Goal: Task Accomplishment & Management: Use online tool/utility

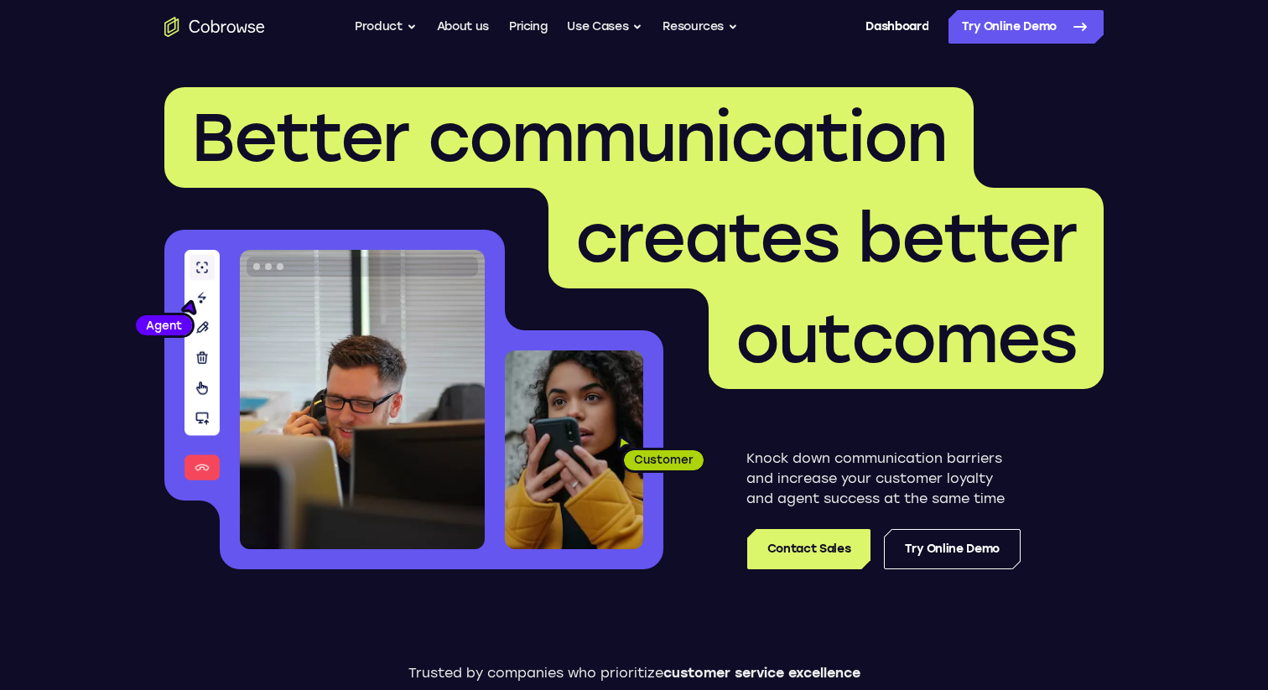
click at [1128, 105] on header "Better communication creates better outcomes Customer Agent Agent Knock down co…" at bounding box center [634, 335] width 1074 height 563
click at [1041, 28] on link "Try Online Demo" at bounding box center [1026, 27] width 155 height 34
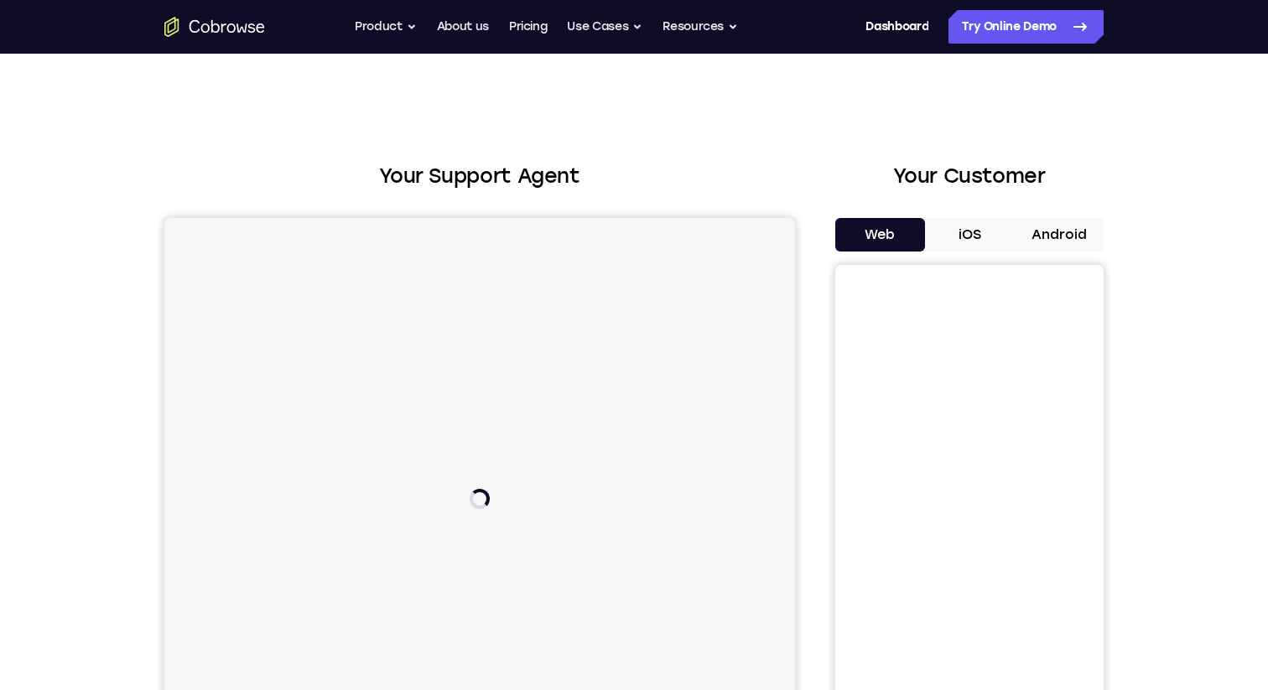
click at [977, 226] on button "iOS" at bounding box center [970, 235] width 90 height 34
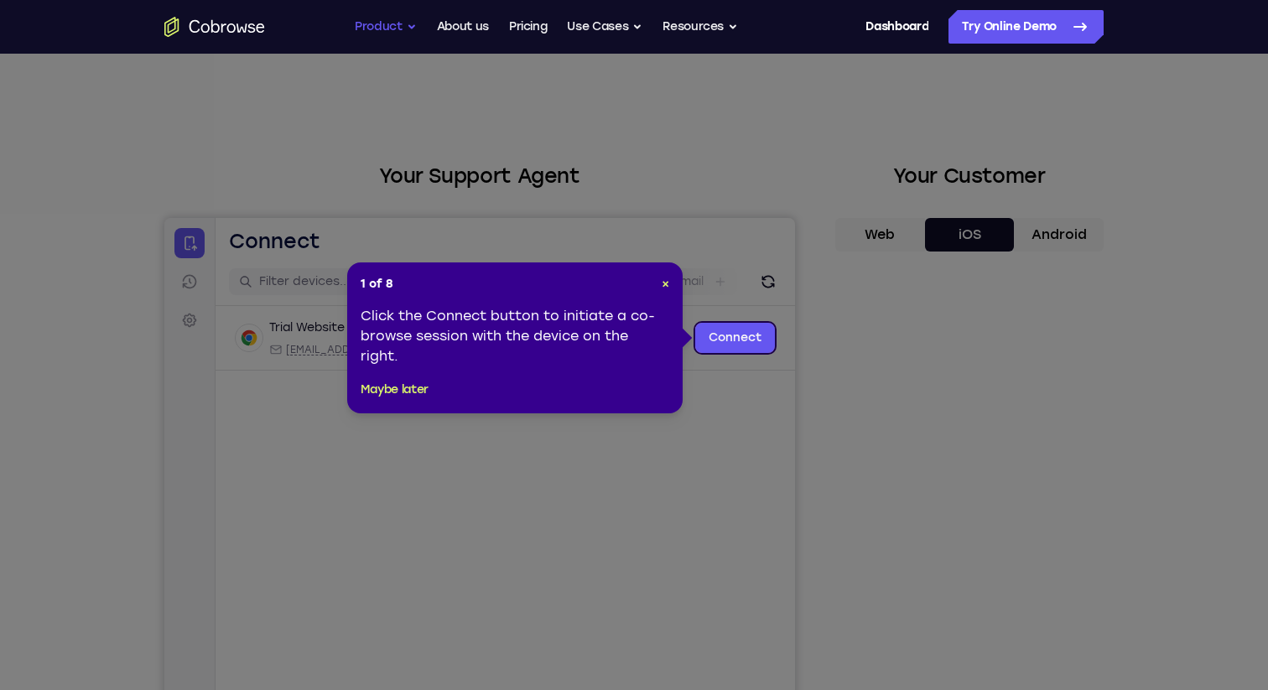
click at [370, 22] on button "Product" at bounding box center [386, 27] width 62 height 34
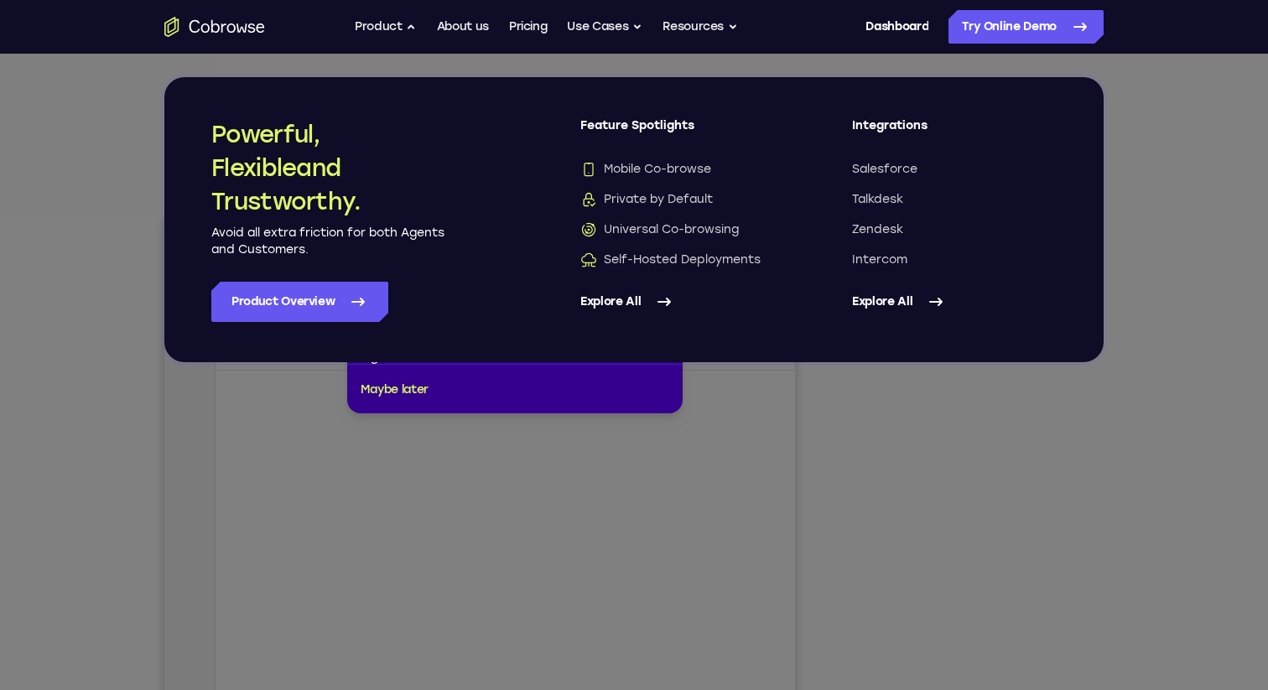
click at [650, 59] on icon at bounding box center [634, 345] width 1268 height 690
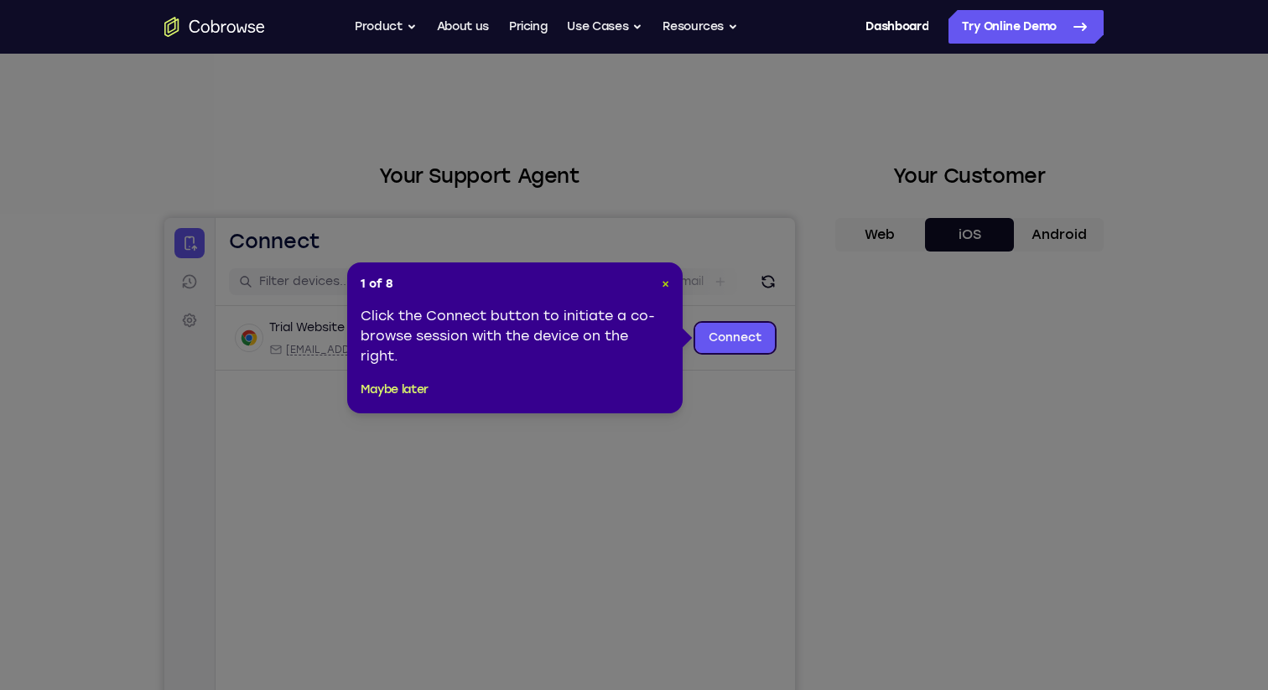
click at [664, 288] on span "×" at bounding box center [666, 284] width 8 height 14
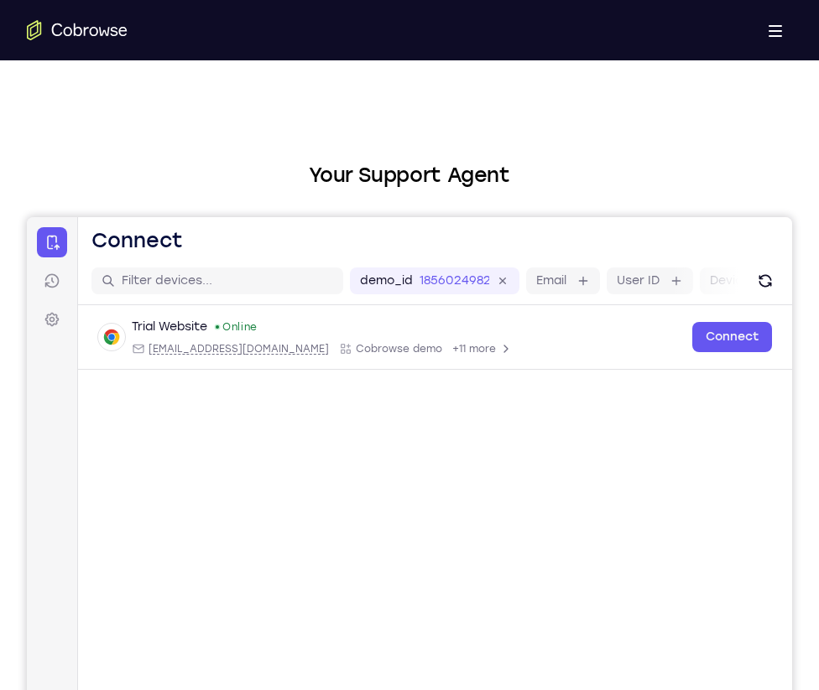
scroll to position [16, 0]
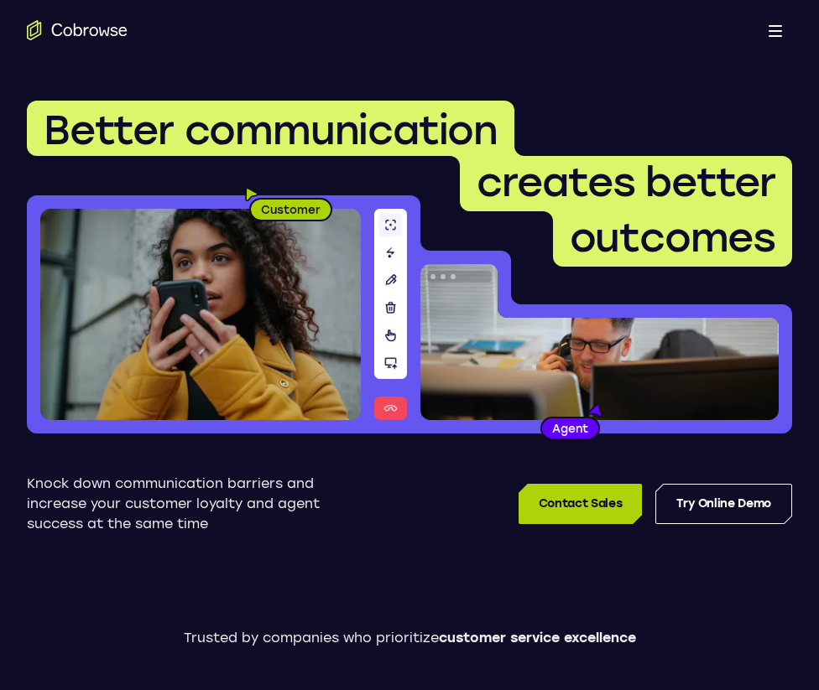
click at [565, 502] on link "Contact Sales" at bounding box center [579, 504] width 123 height 40
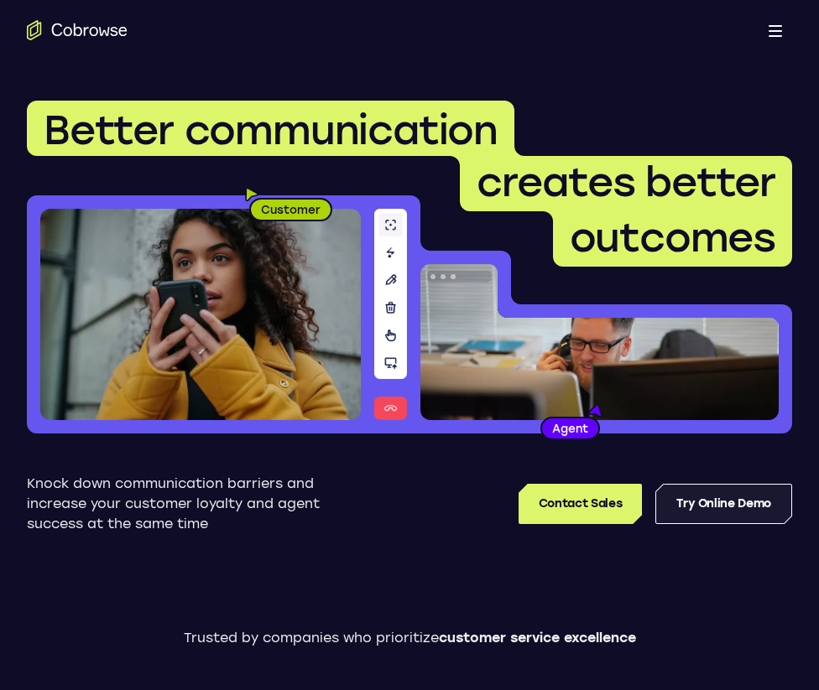
click at [727, 502] on link "Try Online Demo" at bounding box center [723, 504] width 137 height 40
click at [725, 507] on link "Try Online Demo" at bounding box center [723, 504] width 137 height 40
click at [769, 39] on button "Open main menu" at bounding box center [775, 30] width 34 height 34
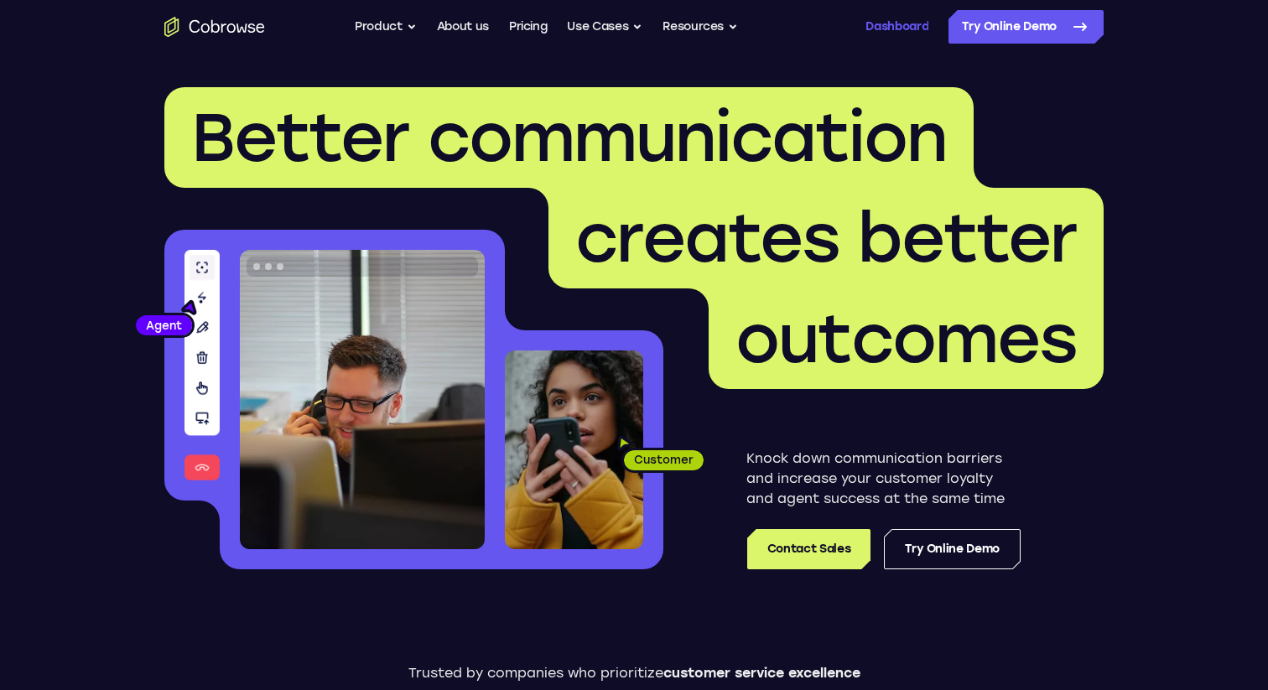
click at [818, 30] on link "Dashboard" at bounding box center [897, 27] width 63 height 34
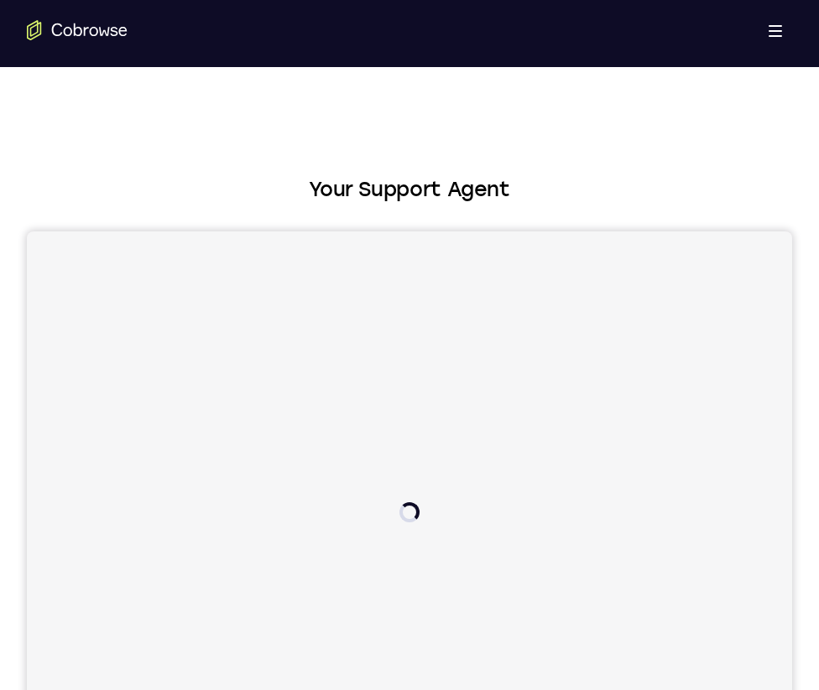
click at [782, 23] on button "Open main menu" at bounding box center [775, 30] width 34 height 34
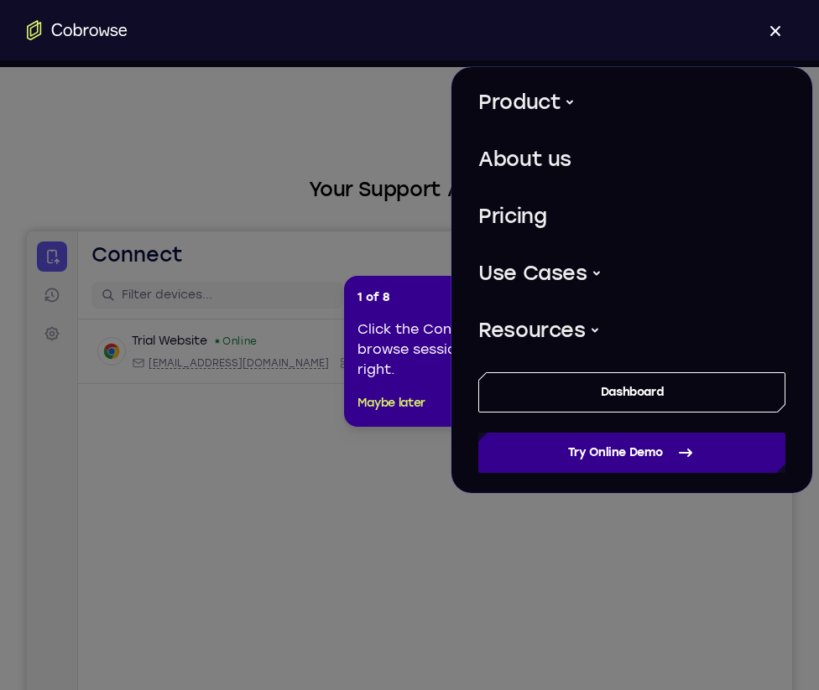
click at [603, 464] on link "Try Online Demo" at bounding box center [631, 453] width 307 height 40
